Goal: Task Accomplishment & Management: Manage account settings

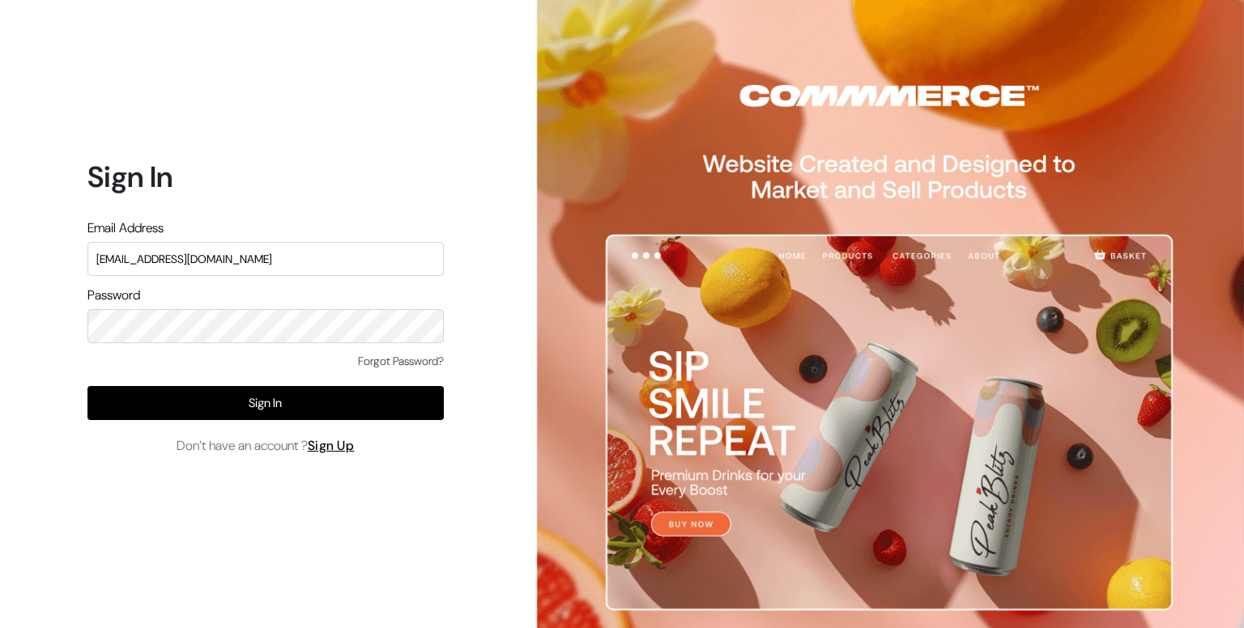
type input "[EMAIL_ADDRESS][DOMAIN_NAME]"
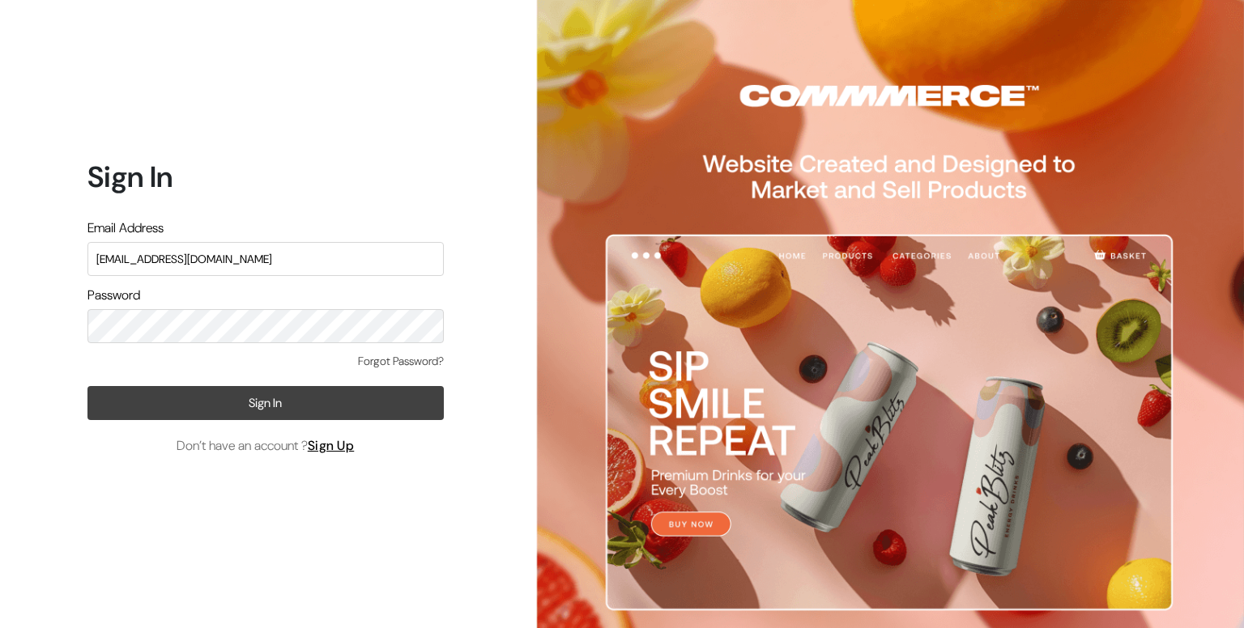
click at [266, 412] on button "Sign In" at bounding box center [265, 403] width 356 height 34
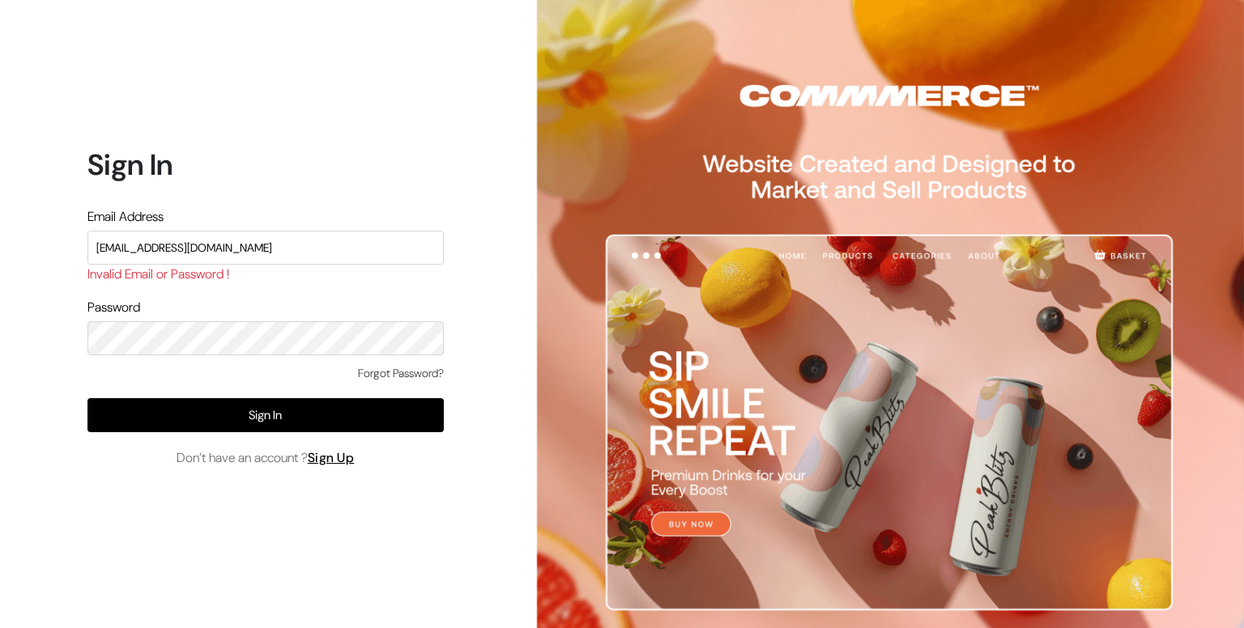
type input "[EMAIL_ADDRESS][DOMAIN_NAME]"
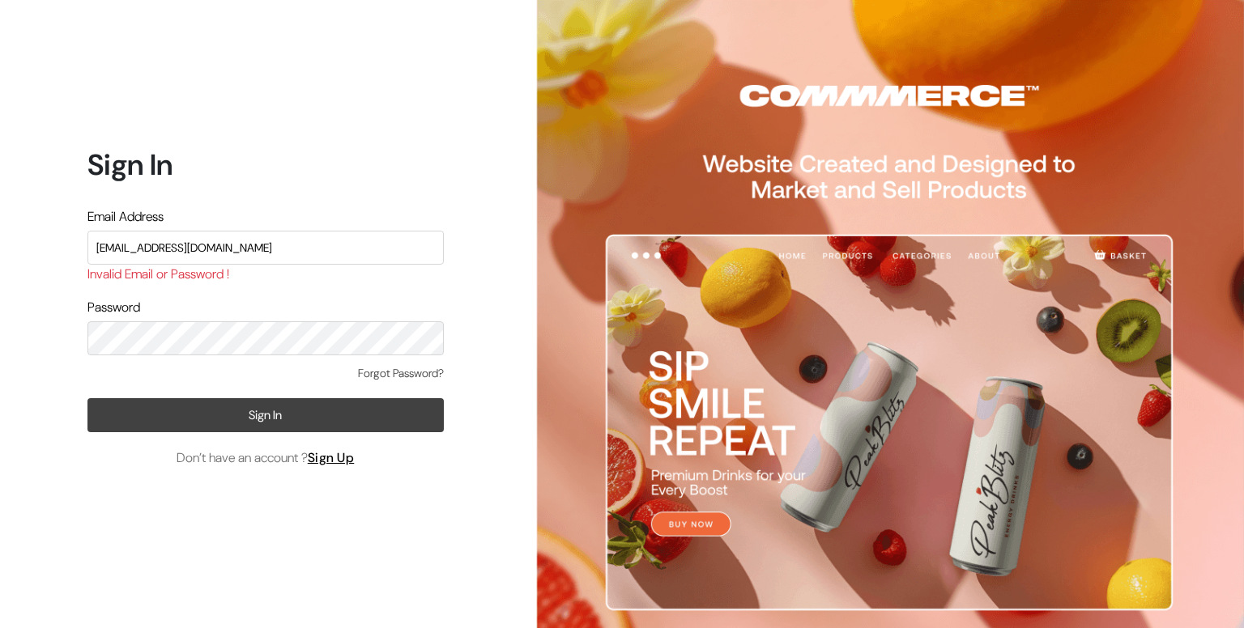
click at [271, 412] on button "Sign In" at bounding box center [265, 415] width 356 height 34
